Goal: Transaction & Acquisition: Purchase product/service

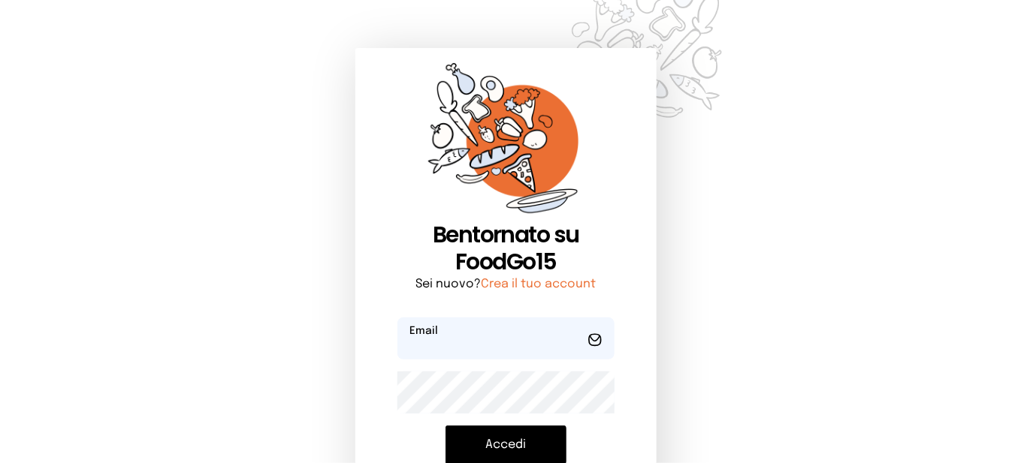
type input "**********"
click at [487, 436] on button "Accedi" at bounding box center [505, 445] width 121 height 39
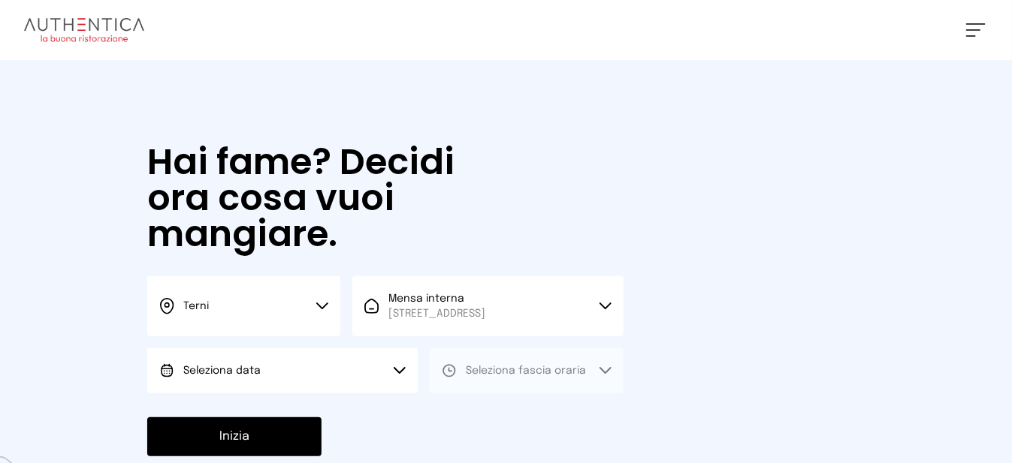
click at [323, 391] on button "Seleziona data" at bounding box center [282, 371] width 270 height 45
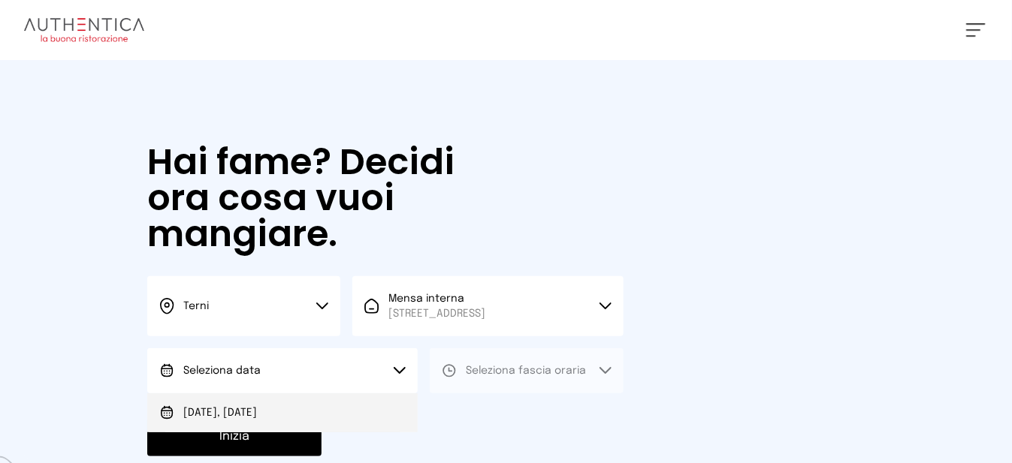
click at [315, 431] on li "[DATE], [DATE]" at bounding box center [282, 413] width 270 height 39
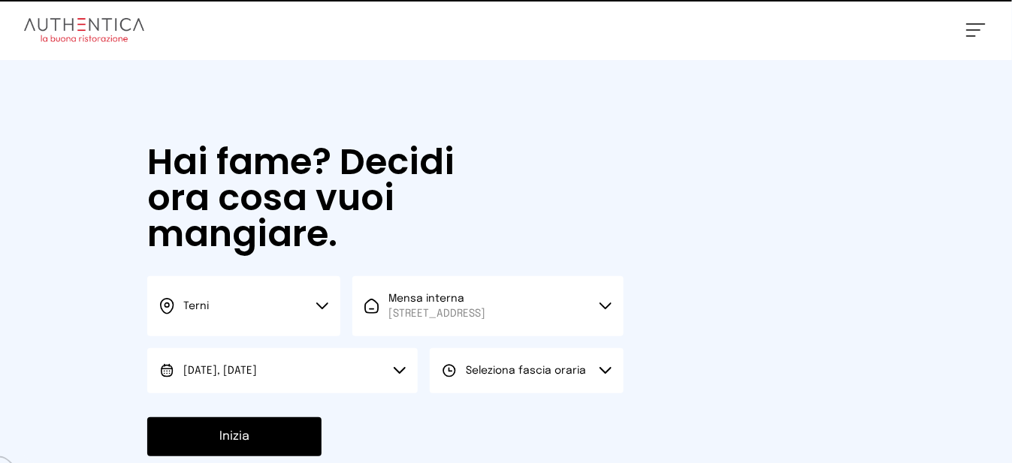
click at [602, 376] on button "Seleziona fascia oraria" at bounding box center [526, 371] width 193 height 45
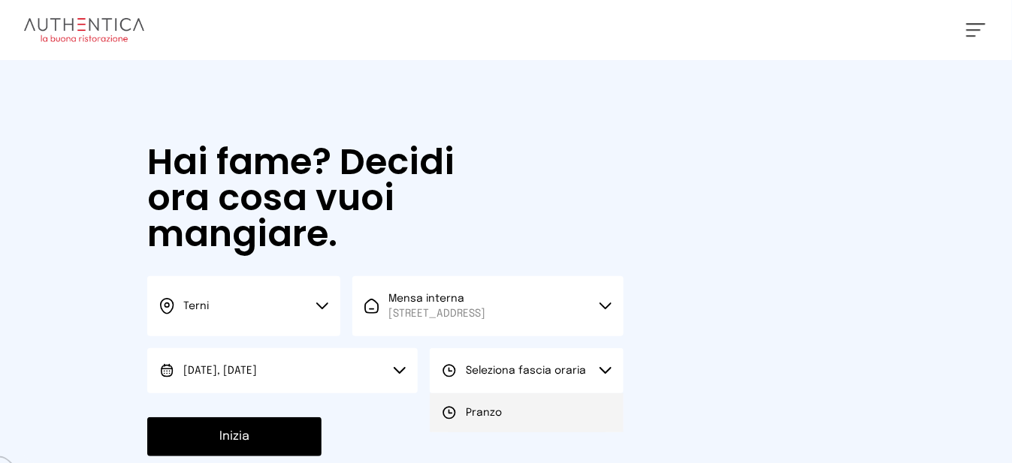
click at [476, 421] on span "Pranzo" at bounding box center [484, 413] width 36 height 15
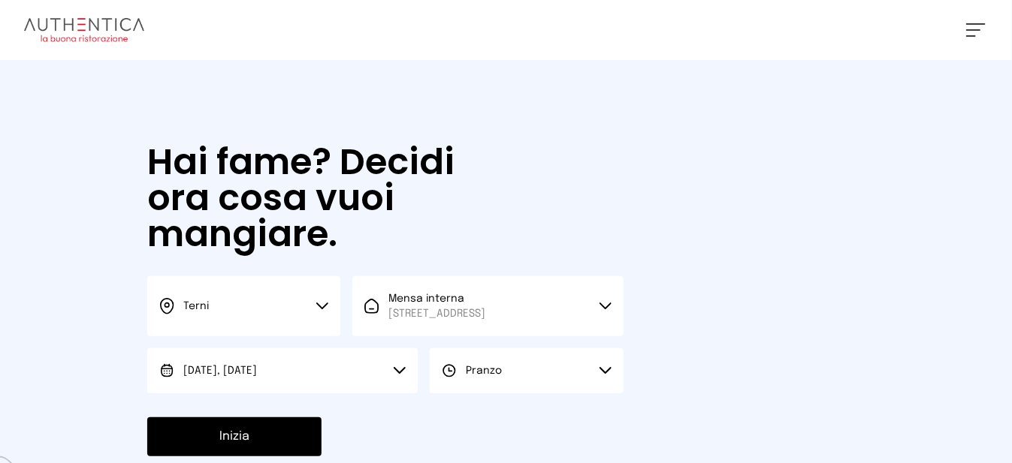
click at [287, 447] on button "Inizia" at bounding box center [234, 437] width 174 height 39
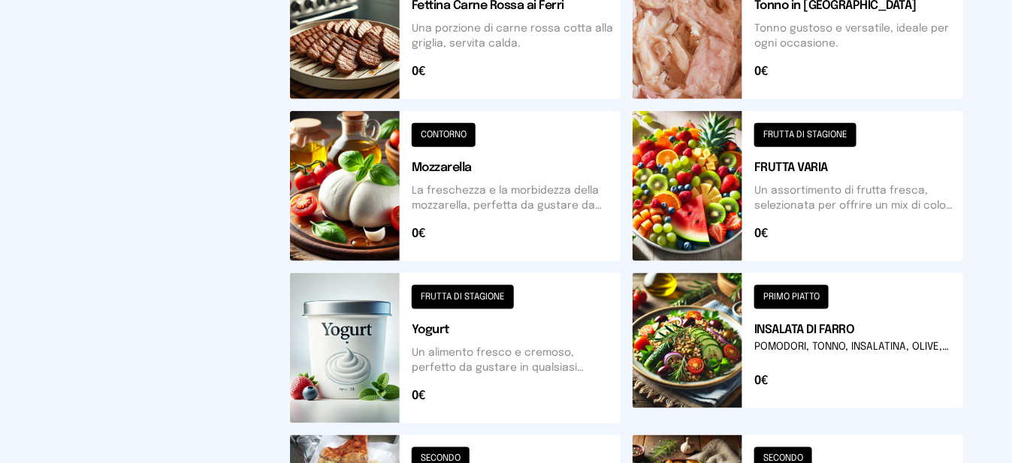
scroll to position [777, 0]
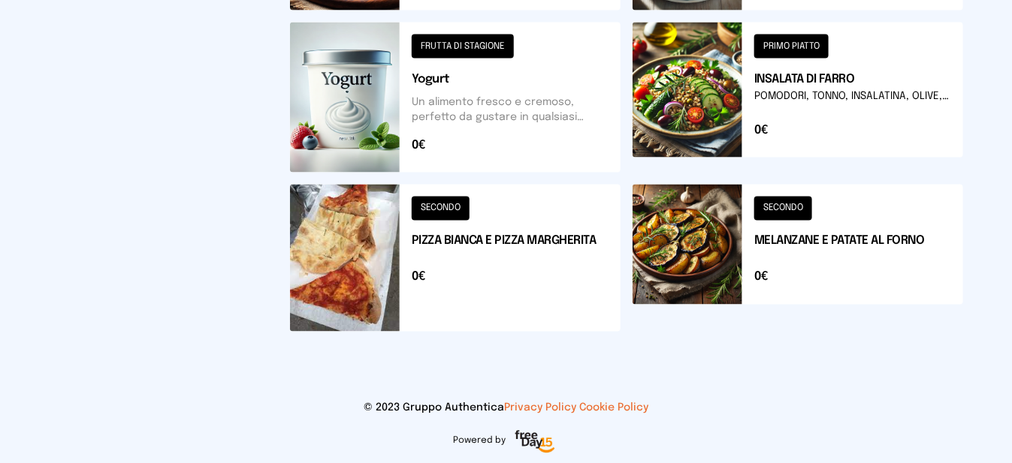
click at [562, 268] on button at bounding box center [455, 258] width 331 height 147
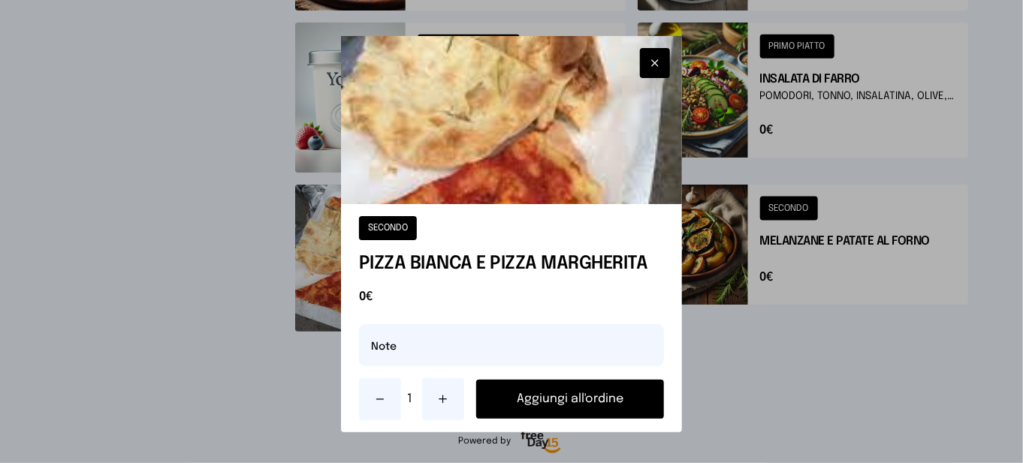
click at [515, 417] on button "Aggiungi all'ordine" at bounding box center [570, 399] width 188 height 39
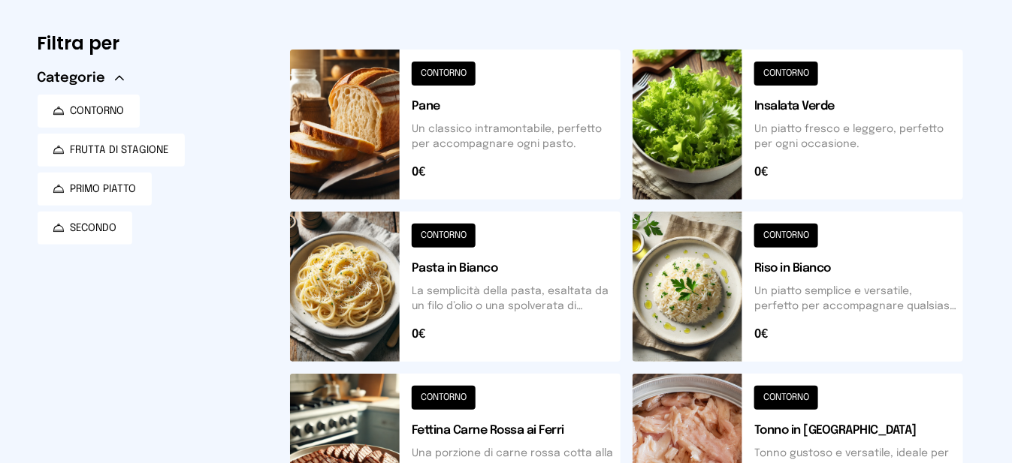
scroll to position [0, 0]
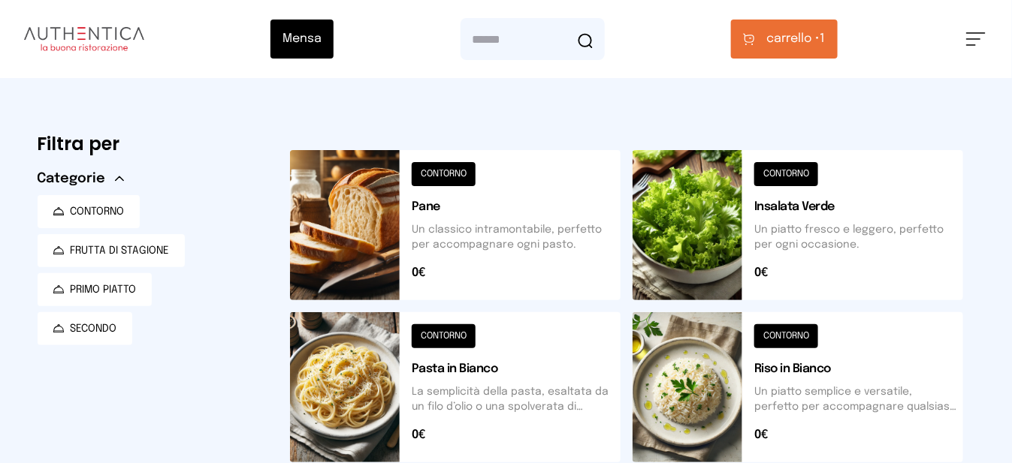
click at [802, 20] on button "carrello • 1" at bounding box center [784, 39] width 107 height 39
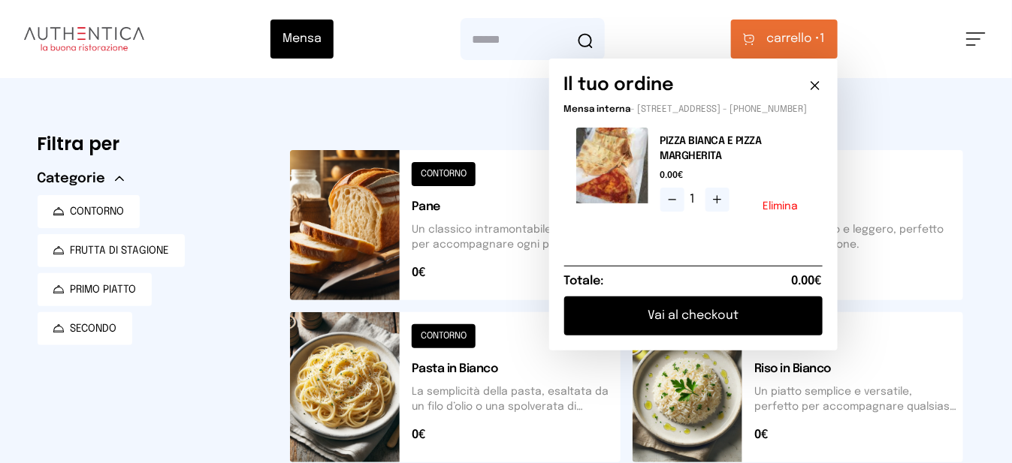
click at [795, 321] on button "Vai al checkout" at bounding box center [693, 316] width 258 height 39
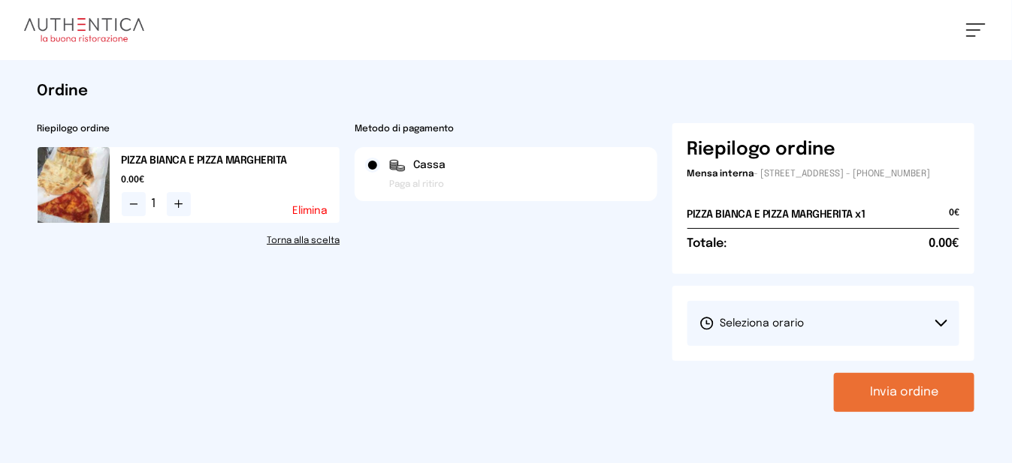
click at [816, 328] on button "Seleziona orario" at bounding box center [823, 323] width 273 height 45
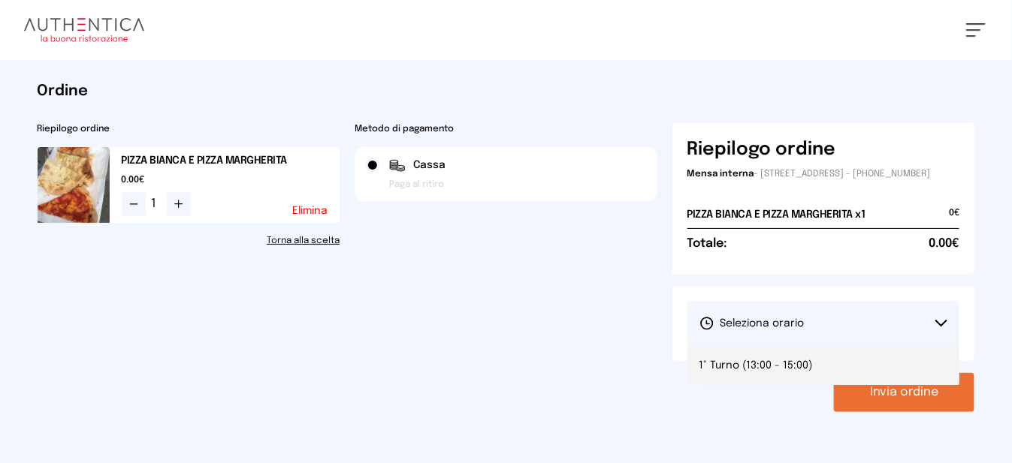
click at [744, 373] on span "1° Turno (13:00 - 15:00)" at bounding box center [755, 365] width 113 height 15
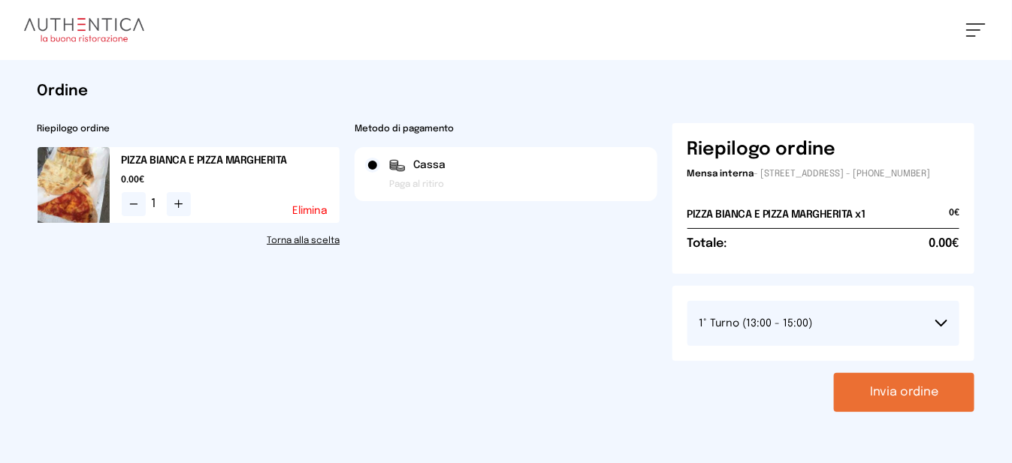
click at [934, 397] on button "Invia ordine" at bounding box center [904, 392] width 140 height 39
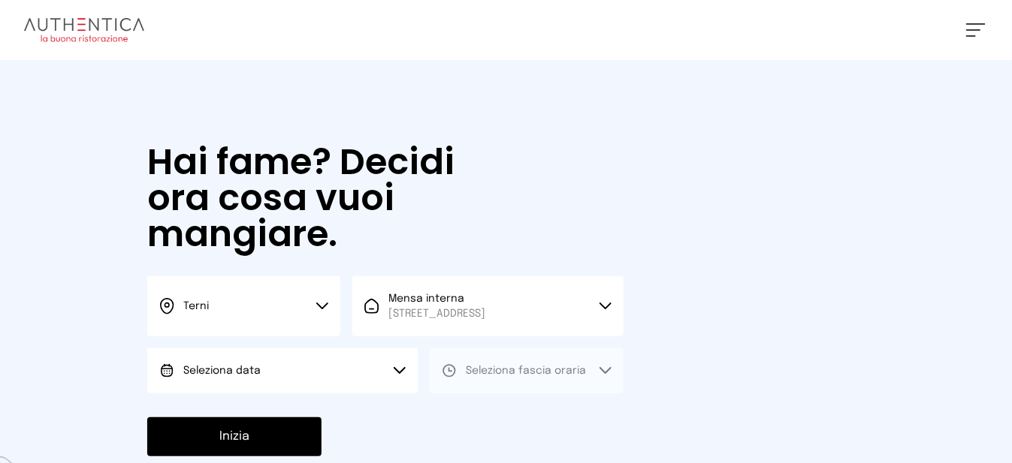
click at [359, 379] on button "Seleziona data" at bounding box center [282, 371] width 270 height 45
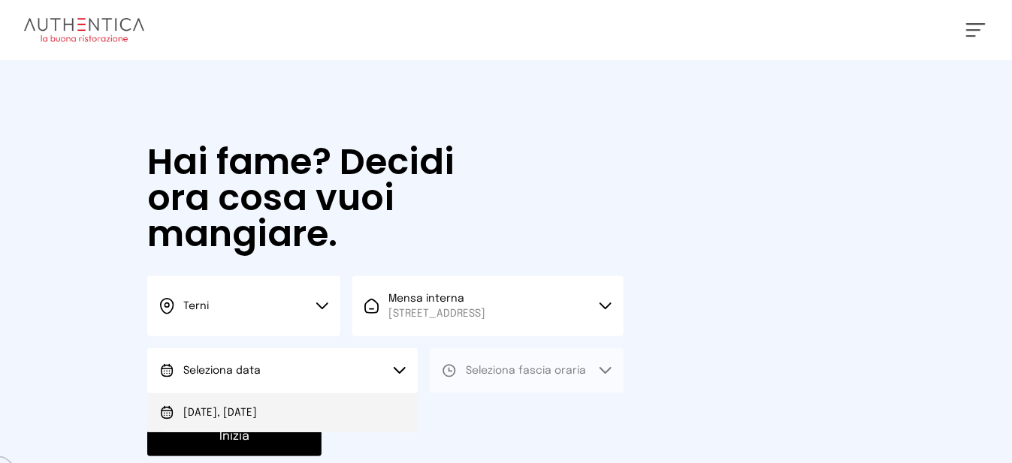
click at [280, 427] on li "[DATE], [DATE]" at bounding box center [282, 413] width 270 height 39
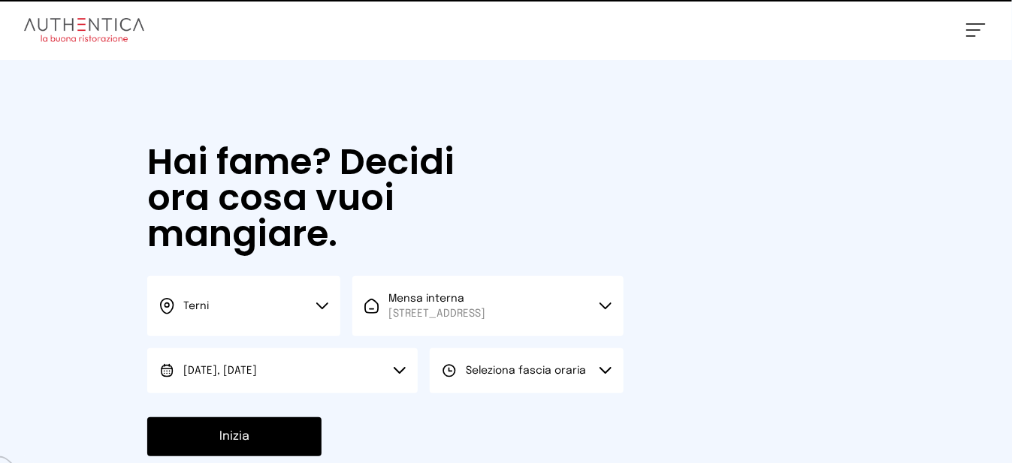
click at [483, 376] on span "Seleziona fascia oraria" at bounding box center [526, 371] width 120 height 11
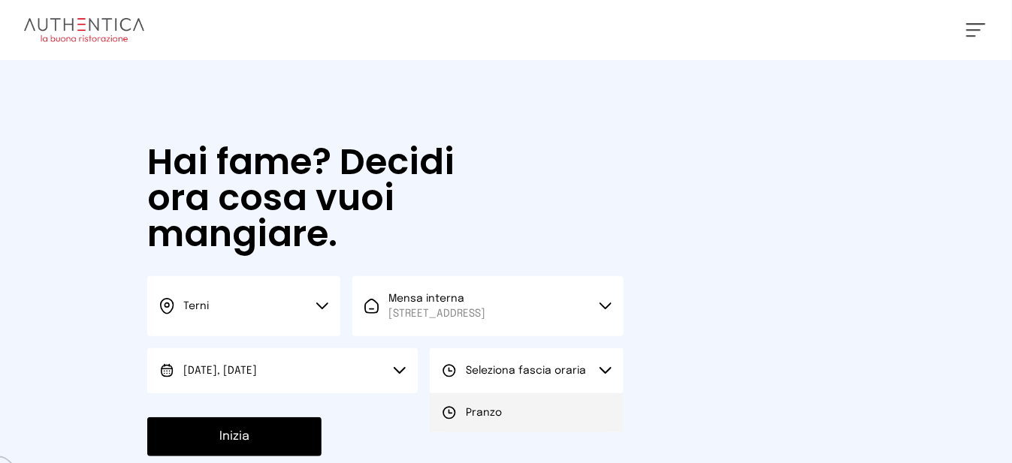
click at [476, 417] on li "Pranzo" at bounding box center [526, 413] width 193 height 39
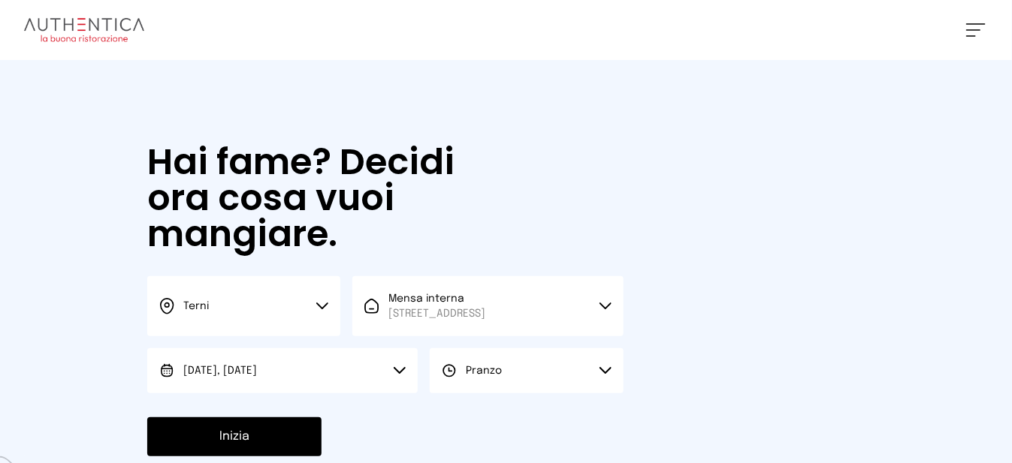
click at [279, 451] on button "Inizia" at bounding box center [234, 437] width 174 height 39
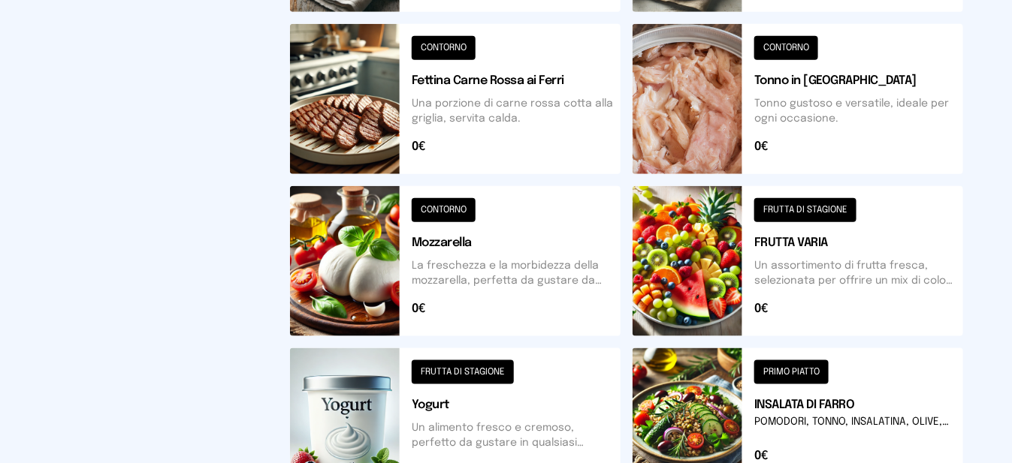
scroll to position [777, 0]
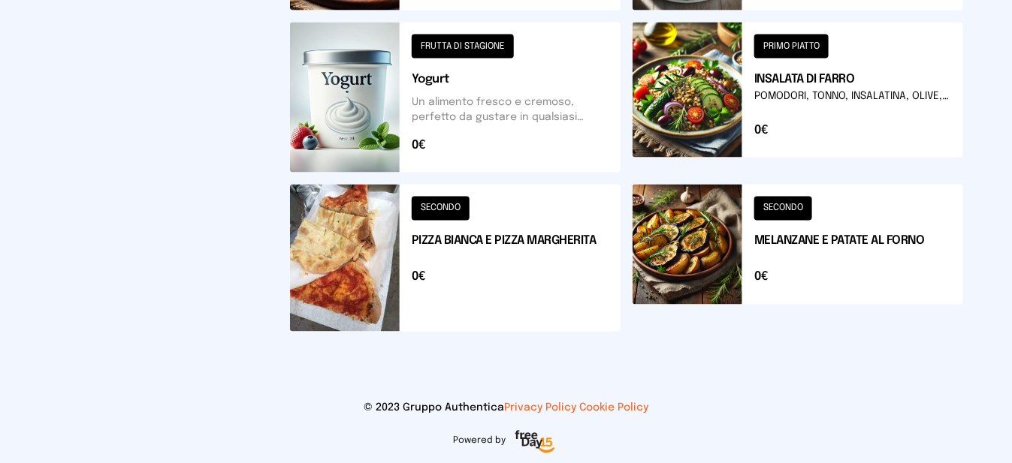
click at [829, 262] on button at bounding box center [797, 258] width 331 height 147
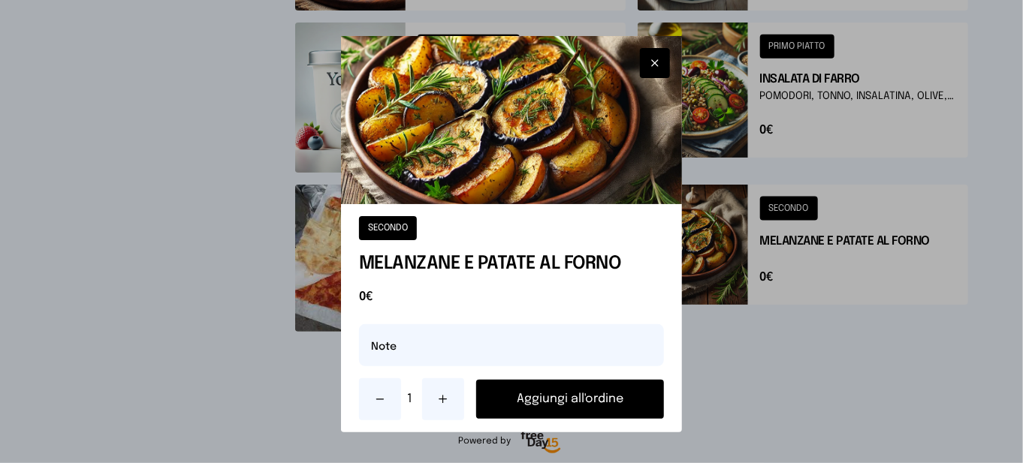
click at [437, 402] on icon at bounding box center [443, 400] width 12 height 12
click at [518, 401] on button "Aggiungi all'ordine" at bounding box center [570, 399] width 188 height 39
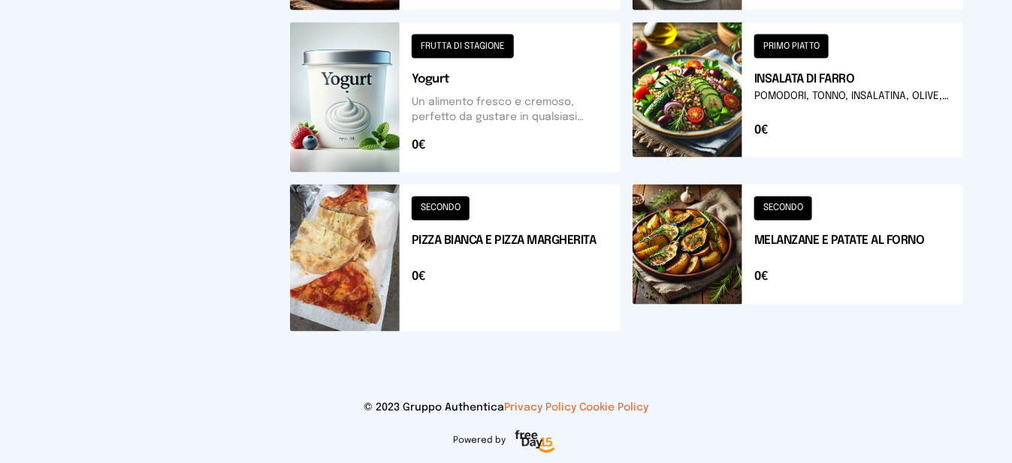
click at [888, 116] on button at bounding box center [797, 98] width 331 height 150
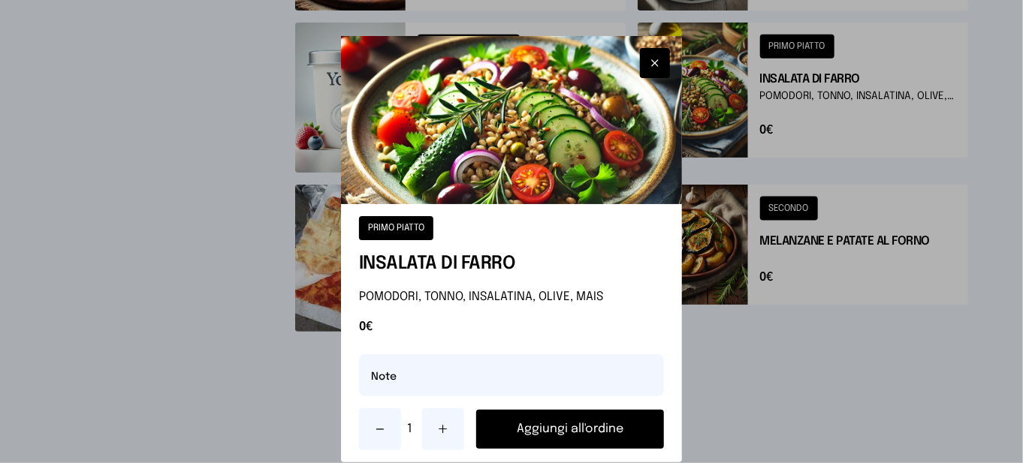
click at [649, 67] on icon "button" at bounding box center [655, 63] width 12 height 15
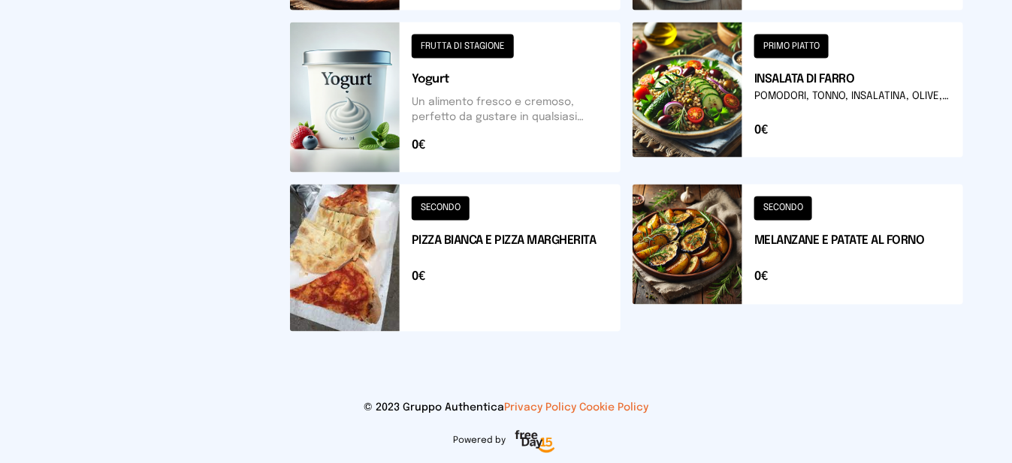
click at [505, 254] on button at bounding box center [455, 258] width 331 height 147
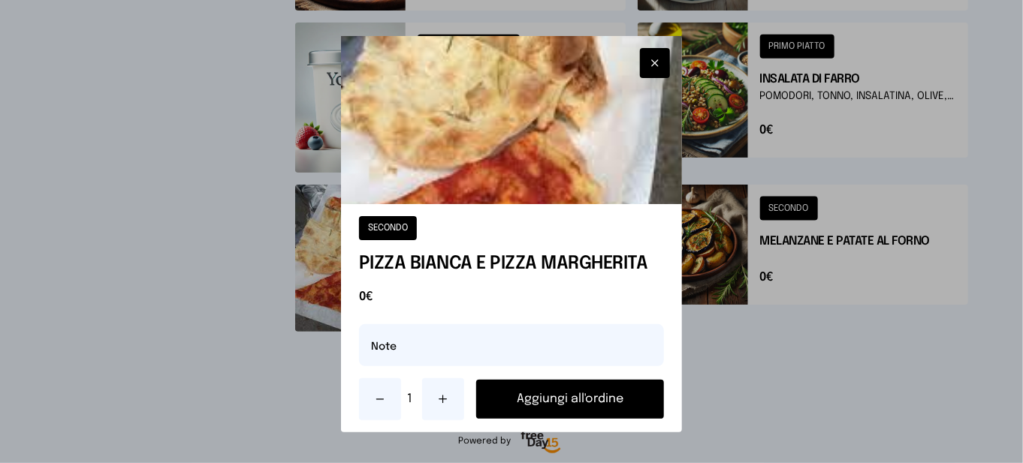
click at [437, 396] on icon at bounding box center [443, 400] width 12 height 12
click at [476, 401] on button "Aggiungi all'ordine" at bounding box center [570, 399] width 188 height 39
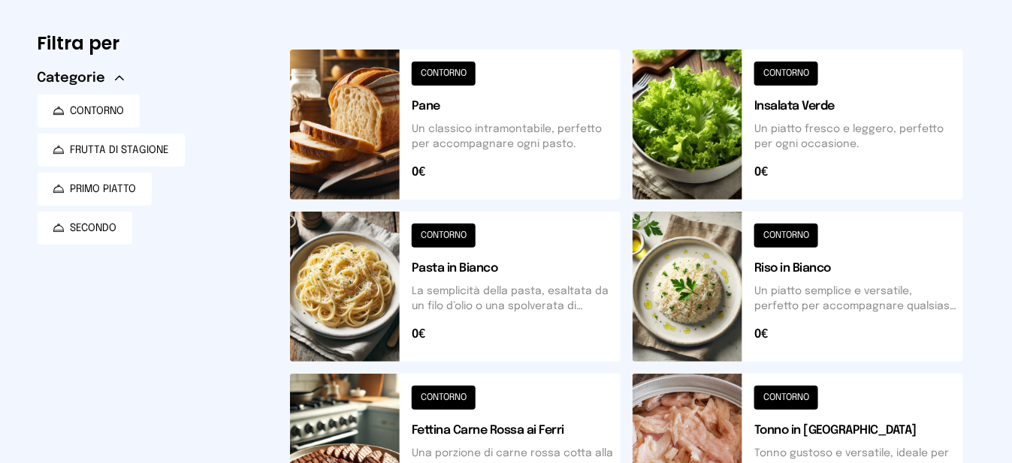
scroll to position [0, 0]
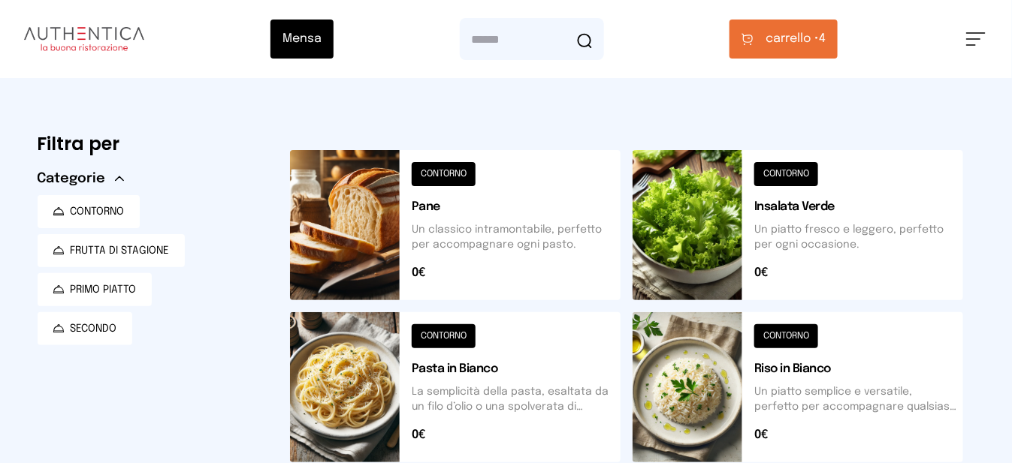
click at [815, 41] on span "carrello •" at bounding box center [791, 39] width 53 height 18
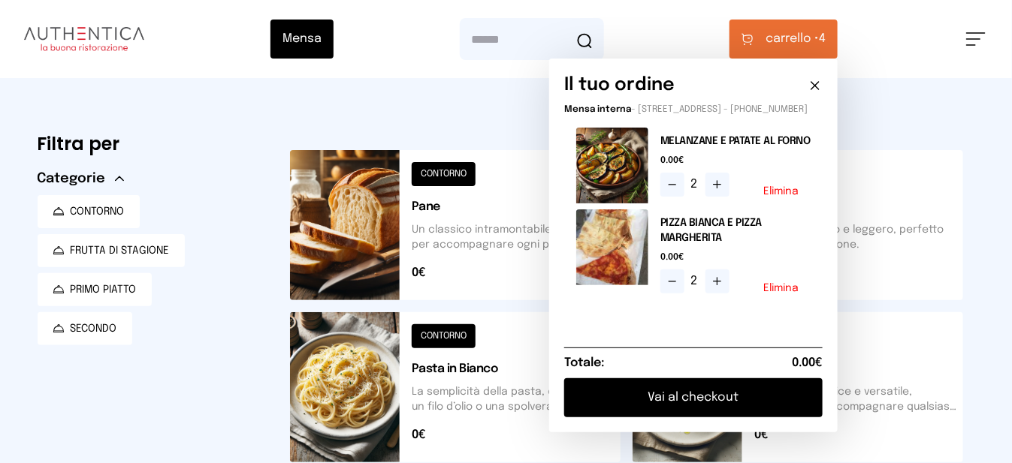
click at [744, 395] on button "Vai al checkout" at bounding box center [693, 398] width 258 height 39
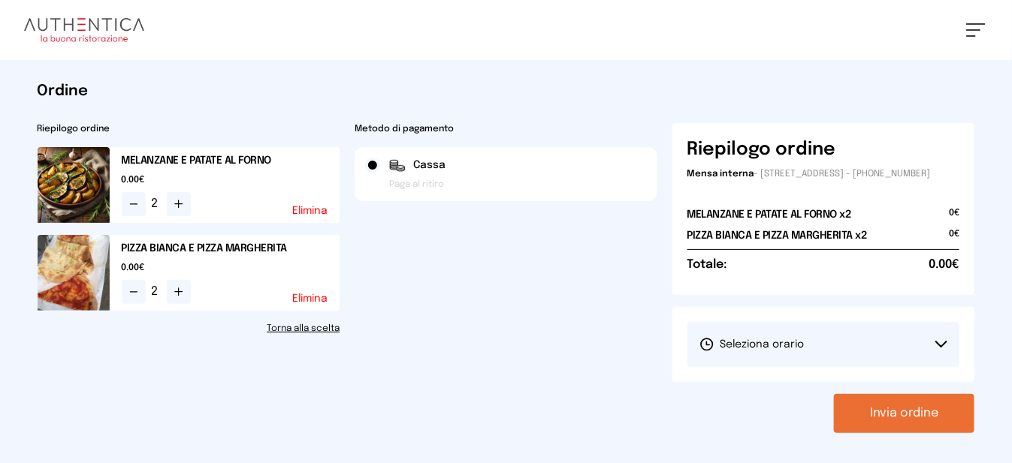
click at [747, 367] on button "Seleziona orario" at bounding box center [823, 344] width 273 height 45
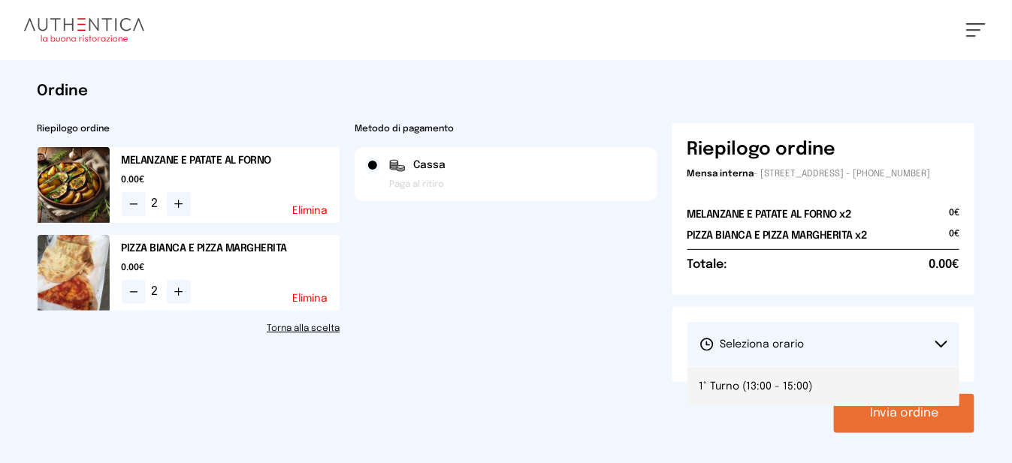
click at [745, 394] on span "1° Turno (13:00 - 15:00)" at bounding box center [755, 386] width 113 height 15
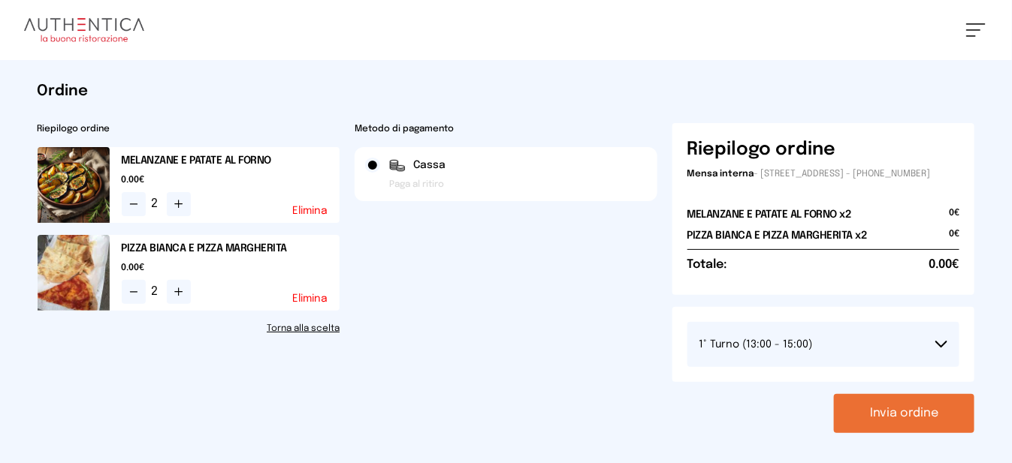
click at [879, 427] on button "Invia ordine" at bounding box center [904, 413] width 140 height 39
